Goal: Navigation & Orientation: Find specific page/section

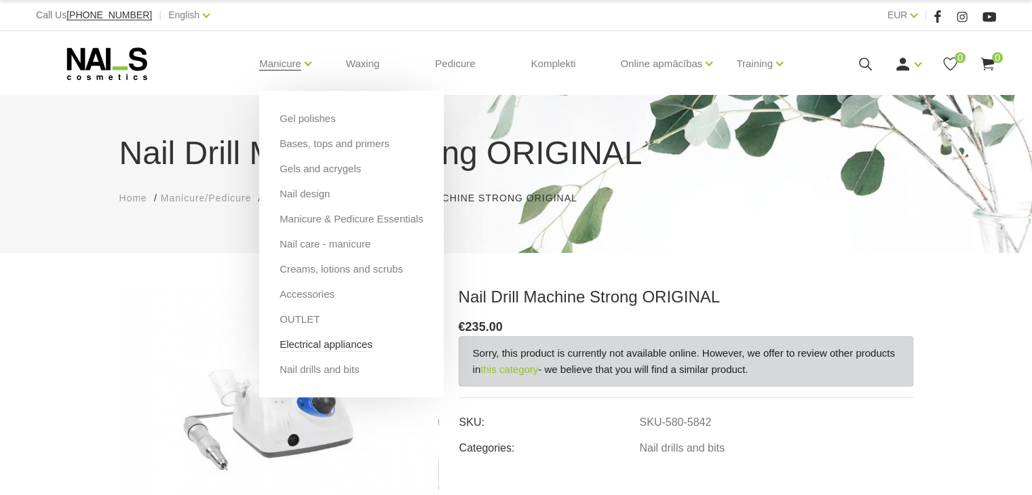
click at [309, 345] on link "Electrical appliances" at bounding box center [326, 344] width 93 height 15
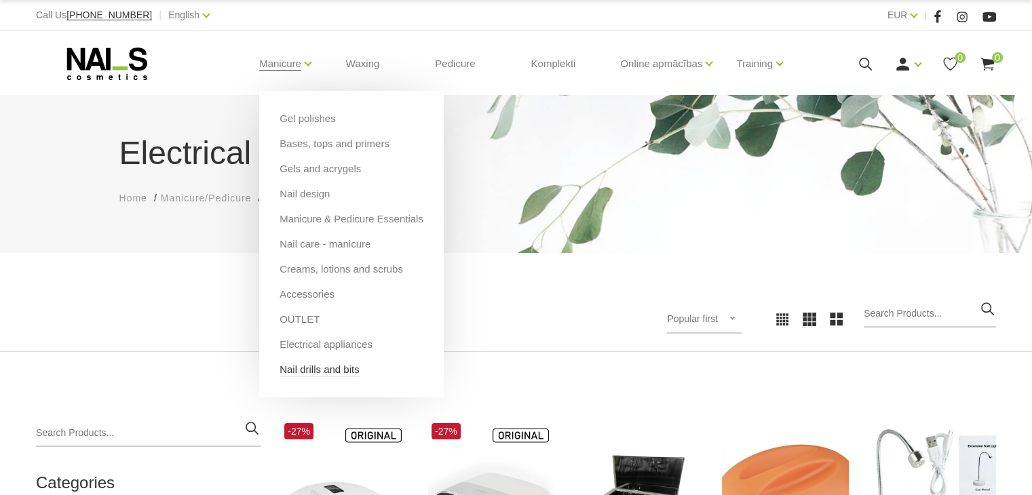
click at [325, 368] on link "Nail drills and bits" at bounding box center [320, 369] width 80 height 15
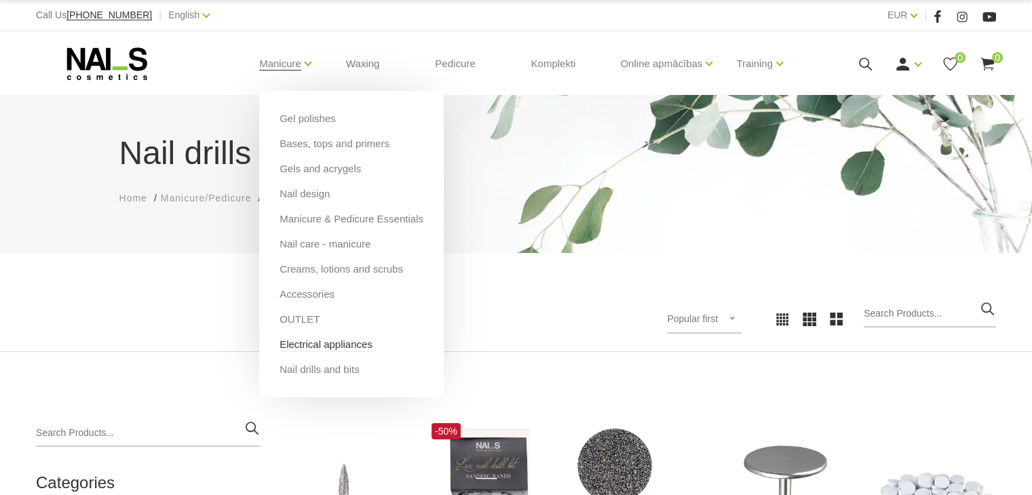
click at [309, 345] on link "Electrical appliances" at bounding box center [326, 344] width 93 height 15
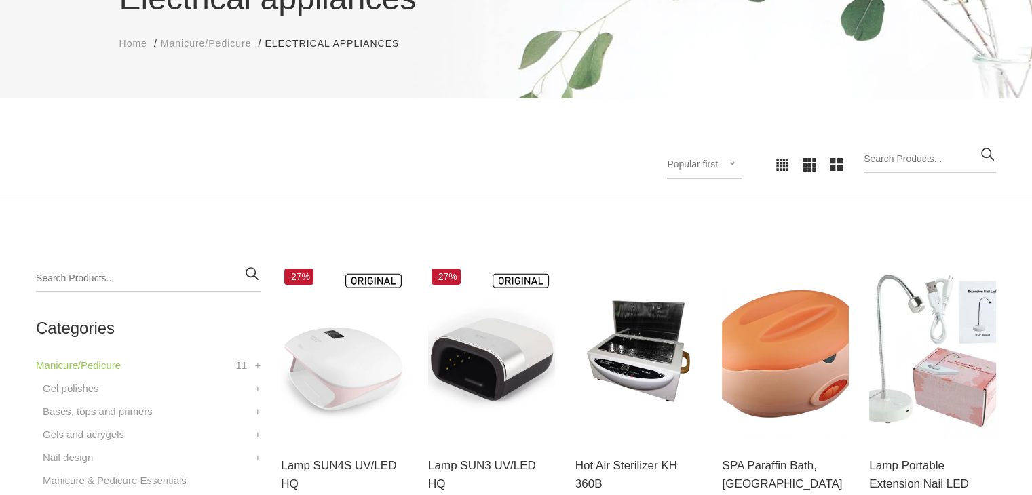
scroll to position [271, 0]
